Goal: Task Accomplishment & Management: Manage account settings

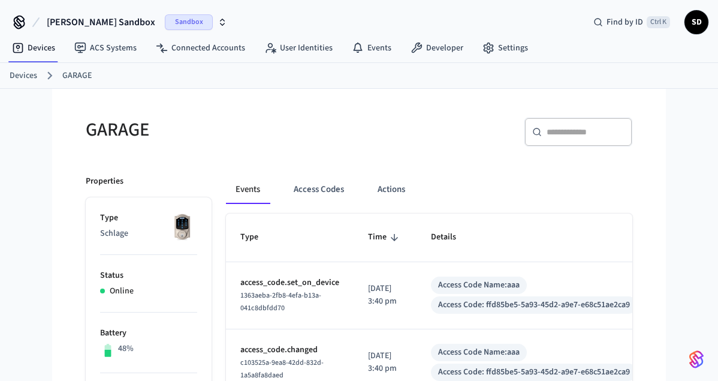
scroll to position [122, 0]
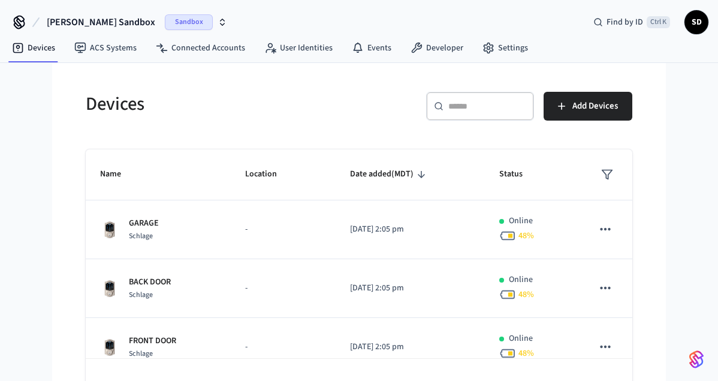
scroll to position [144, 0]
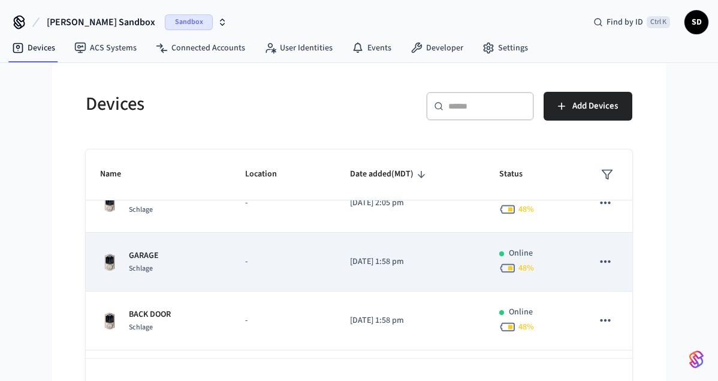
click at [196, 261] on div "GARAGE Schlage" at bounding box center [158, 261] width 116 height 25
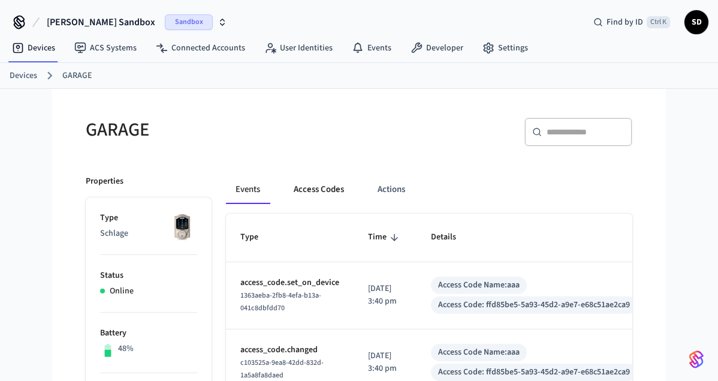
click at [309, 186] on button "Access Codes" at bounding box center [319, 189] width 70 height 29
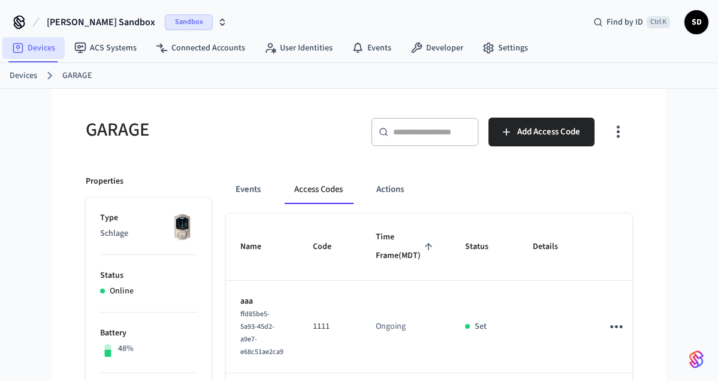
click at [30, 47] on link "Devices" at bounding box center [33, 48] width 62 height 22
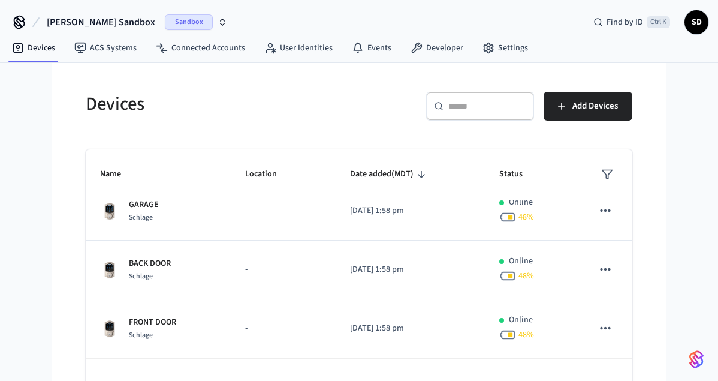
scroll to position [123, 0]
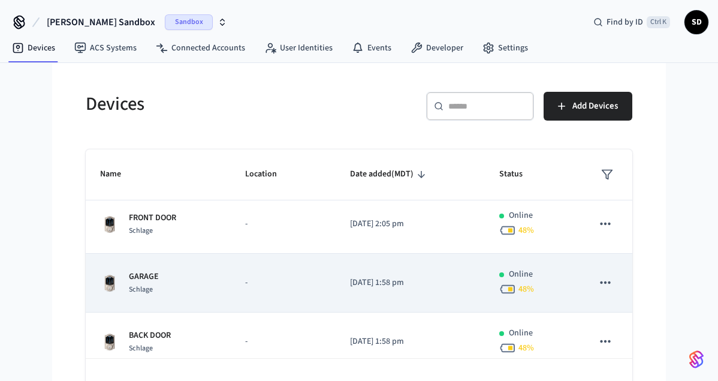
click at [302, 273] on td "-" at bounding box center [283, 283] width 105 height 59
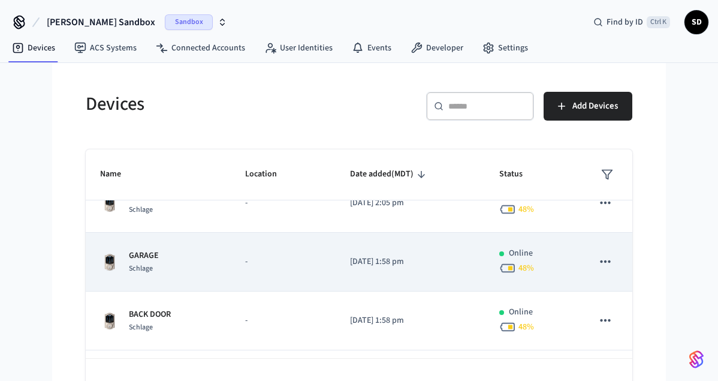
scroll to position [195, 0]
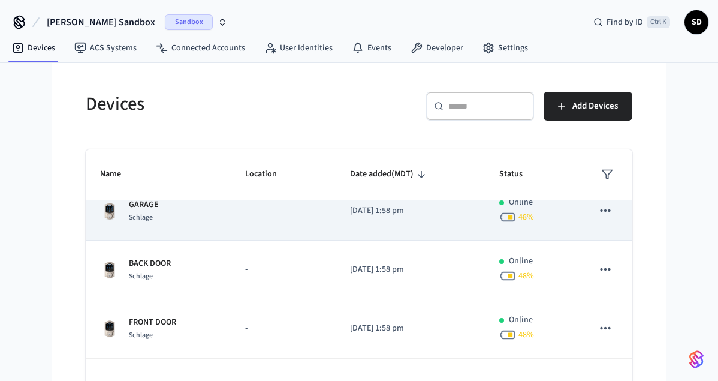
click at [243, 218] on td "-" at bounding box center [283, 211] width 105 height 59
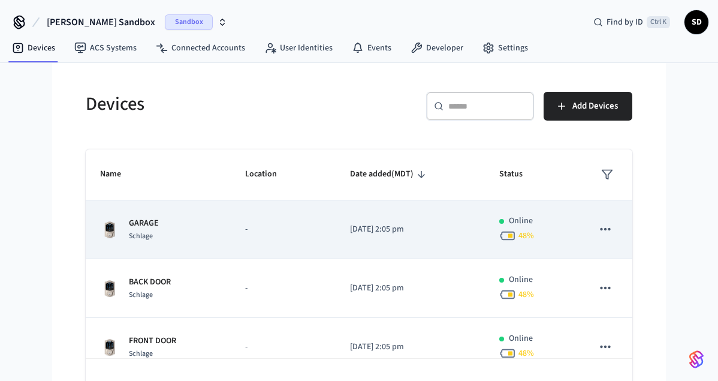
click at [242, 229] on td "-" at bounding box center [283, 229] width 105 height 59
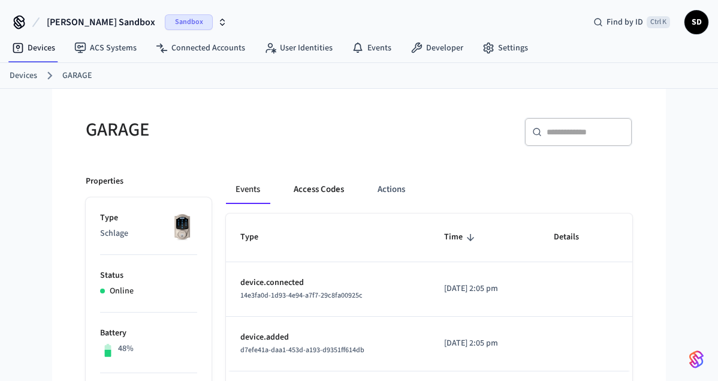
scroll to position [61, 0]
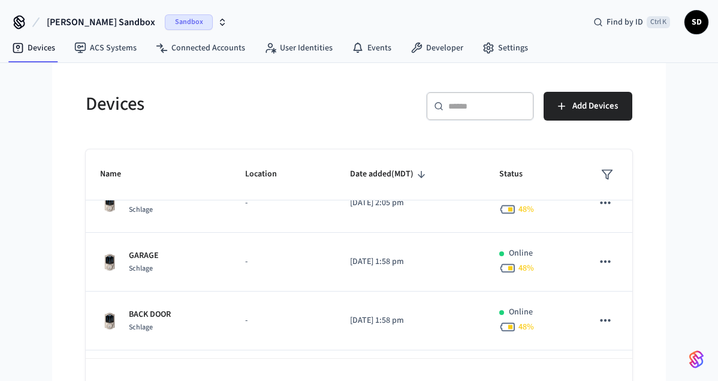
scroll to position [72, 0]
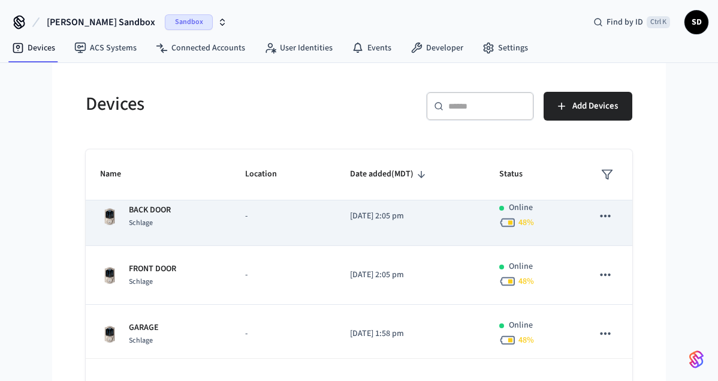
click at [230, 218] on td "BACK DOOR Schlage" at bounding box center [158, 216] width 145 height 59
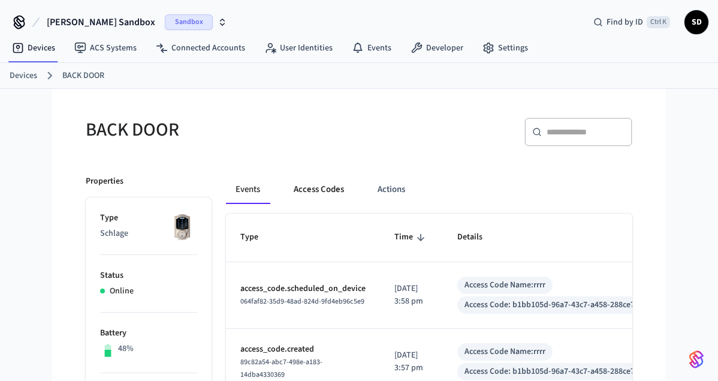
click at [302, 191] on button "Access Codes" at bounding box center [319, 189] width 70 height 29
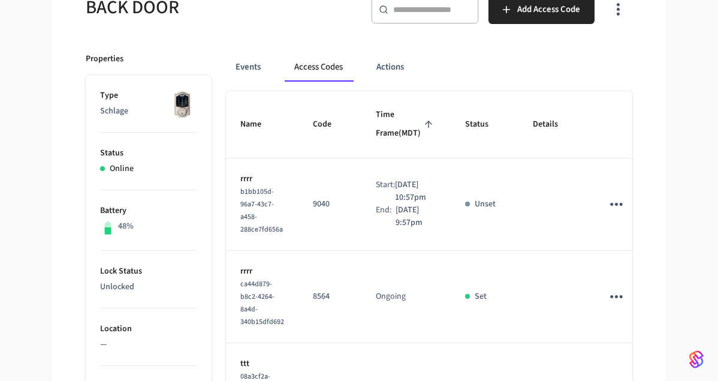
scroll to position [183, 0]
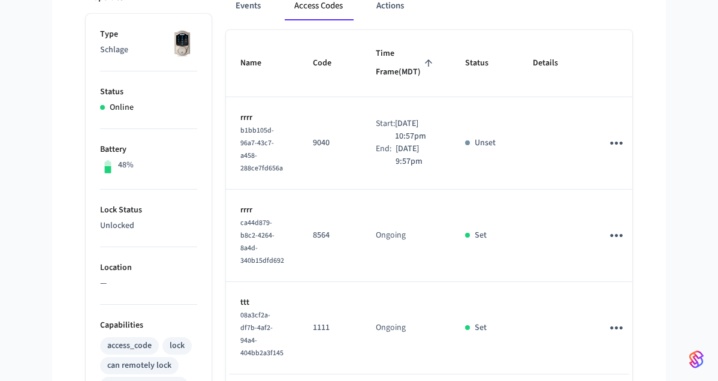
drag, startPoint x: 525, startPoint y: 165, endPoint x: 530, endPoint y: 170, distance: 6.8
click at [496, 149] on p "Unset" at bounding box center [485, 143] width 21 height 13
click at [284, 170] on div "b1bb105d-96a7-43c7-a458-288ce7fd656a" at bounding box center [262, 149] width 44 height 50
click at [282, 171] on span "b1bb105d-96a7-43c7-a458-288ce7fd656a" at bounding box center [261, 149] width 43 height 48
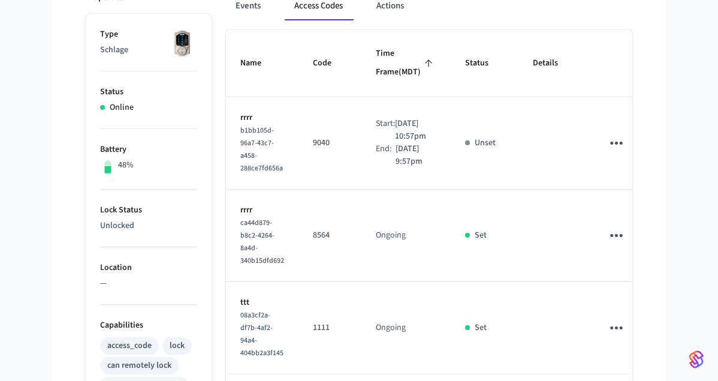
click at [573, 147] on td "sticky table" at bounding box center [554, 143] width 70 height 92
click at [588, 127] on td "sticky table" at bounding box center [554, 143] width 70 height 92
click at [496, 149] on p "Unset" at bounding box center [485, 143] width 21 height 13
click at [451, 237] on td "Ongoing" at bounding box center [406, 235] width 89 height 92
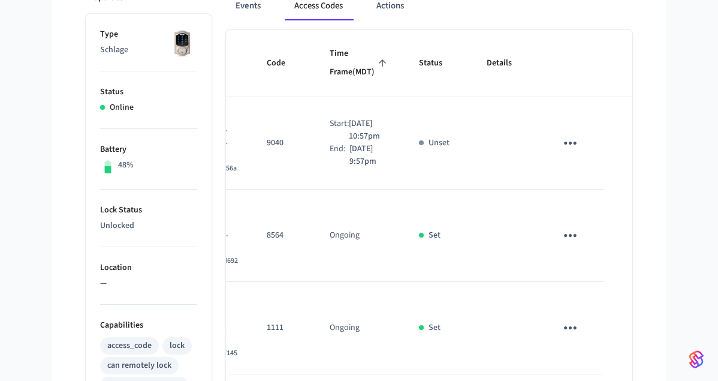
scroll to position [0, 91]
click at [568, 152] on icon "sticky table" at bounding box center [570, 143] width 19 height 19
click at [598, 202] on li "Edit" at bounding box center [598, 203] width 57 height 32
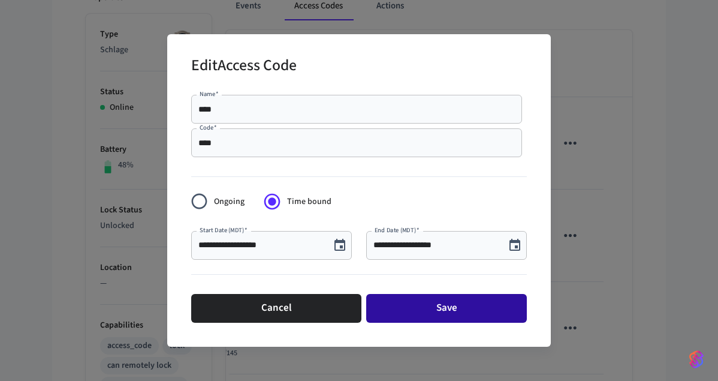
click at [437, 308] on button "Save" at bounding box center [446, 308] width 161 height 29
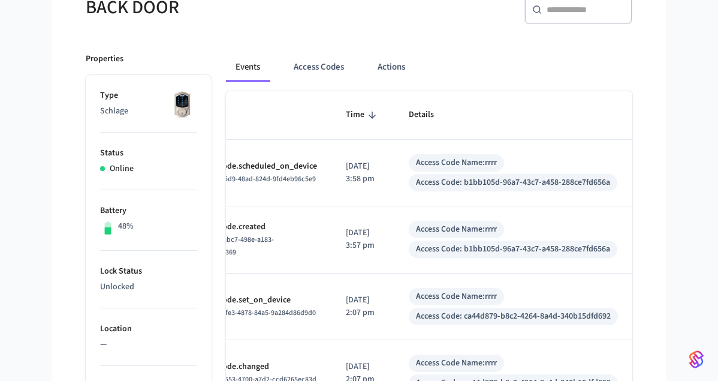
scroll to position [61, 0]
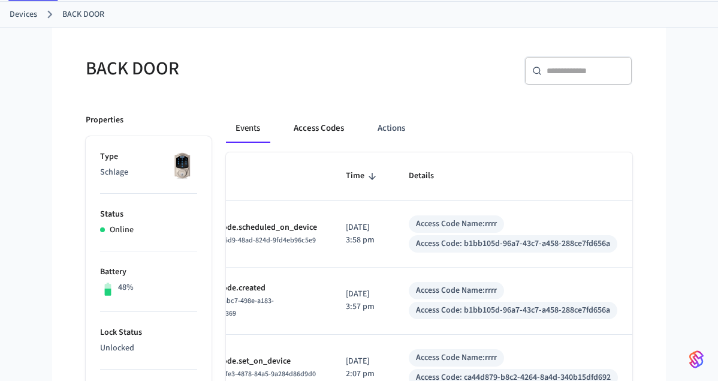
click at [318, 125] on button "Access Codes" at bounding box center [319, 128] width 70 height 29
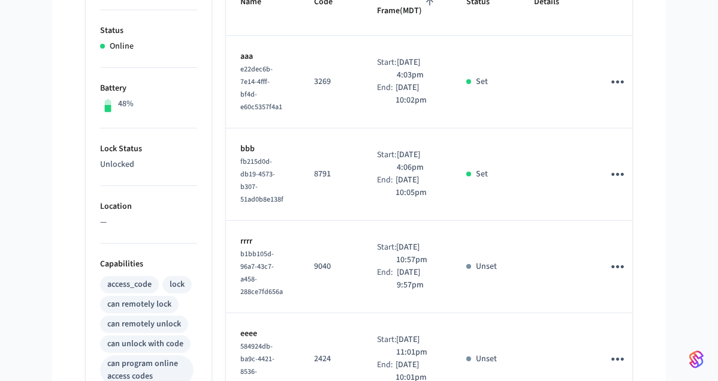
scroll to position [183, 0]
